Goal: Task Accomplishment & Management: Understand process/instructions

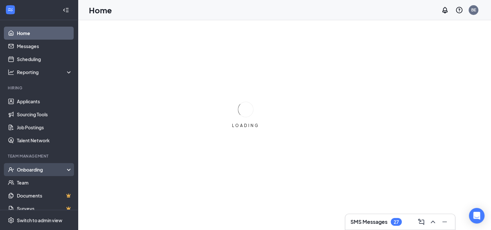
click at [40, 168] on div "Onboarding" at bounding box center [42, 169] width 50 height 6
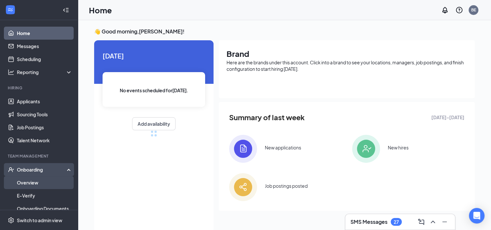
click at [35, 183] on link "Overview" at bounding box center [44, 182] width 55 height 13
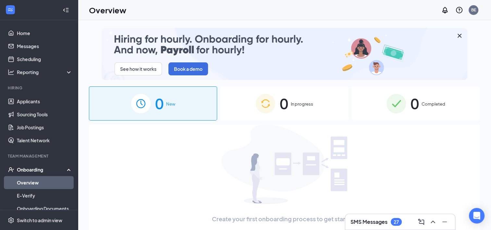
click at [269, 105] on img at bounding box center [265, 103] width 19 height 19
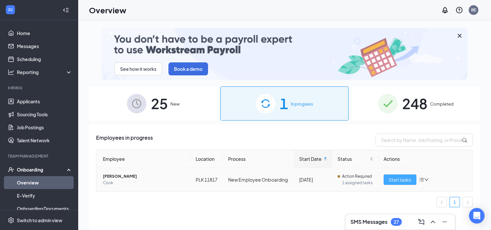
click at [393, 180] on span "Start tasks" at bounding box center [400, 179] width 22 height 7
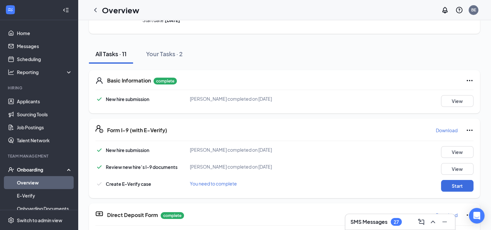
scroll to position [65, 0]
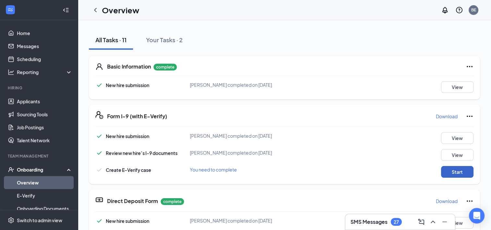
click at [454, 171] on button "Start" at bounding box center [457, 172] width 32 height 12
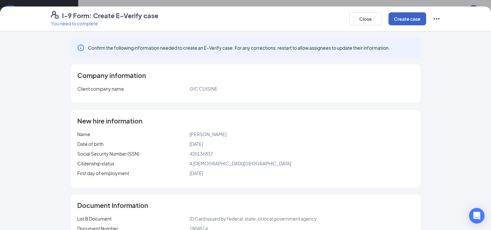
click at [401, 19] on button "Create case" at bounding box center [407, 18] width 38 height 13
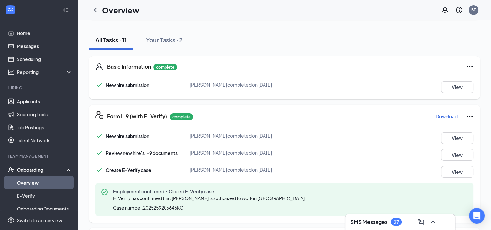
click at [28, 167] on div "Onboarding" at bounding box center [42, 169] width 50 height 6
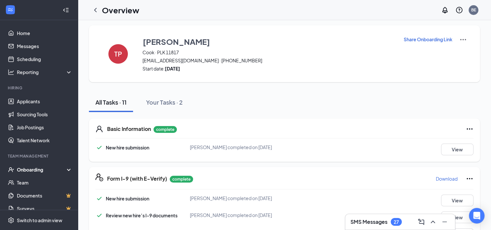
scroll to position [0, 0]
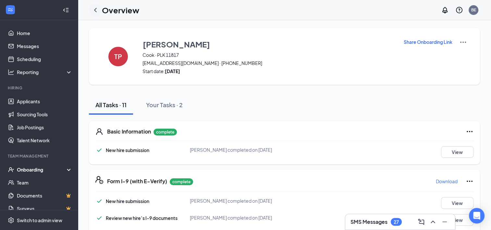
click at [97, 10] on icon "ChevronLeft" at bounding box center [96, 10] width 8 height 8
